Goal: Find specific page/section: Find specific page/section

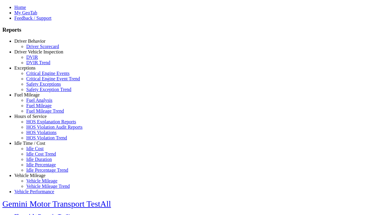
click at [34, 44] on link "Driver Behavior" at bounding box center [29, 41] width 31 height 5
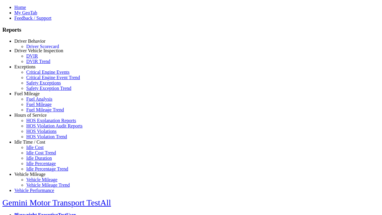
scroll to position [1, 0]
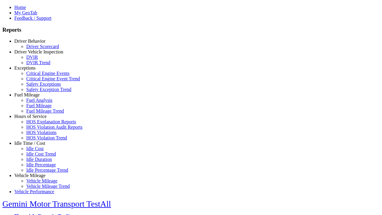
click at [39, 49] on link "Driver Scorecard" at bounding box center [42, 46] width 33 height 5
